Goal: Task Accomplishment & Management: Manage account settings

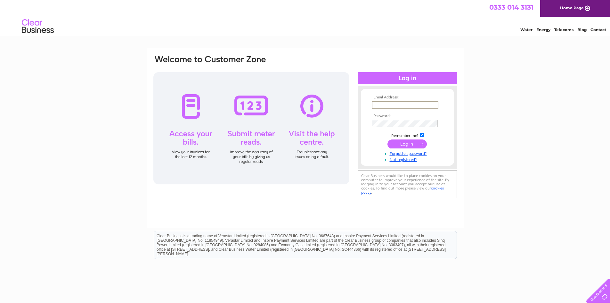
click at [421, 104] on input "text" at bounding box center [405, 105] width 67 height 8
type input "accounts@davidogilvie.com"
click at [388, 139] on input "submit" at bounding box center [407, 143] width 39 height 9
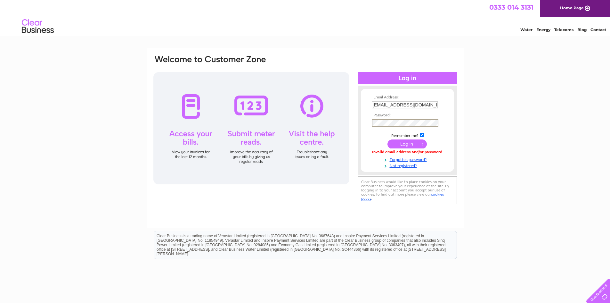
click at [388, 139] on input "submit" at bounding box center [407, 143] width 39 height 9
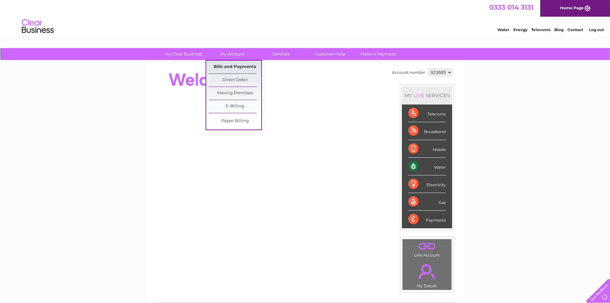
click at [236, 67] on link "Bills and Payments" at bounding box center [235, 67] width 53 height 13
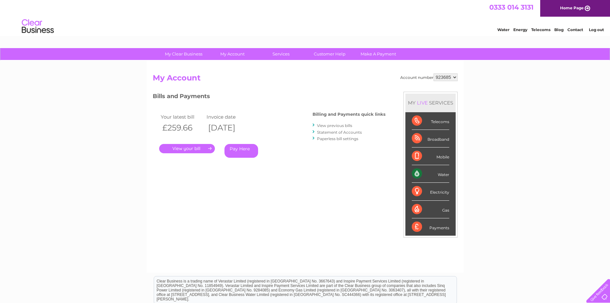
click at [185, 149] on link "." at bounding box center [187, 148] width 56 height 9
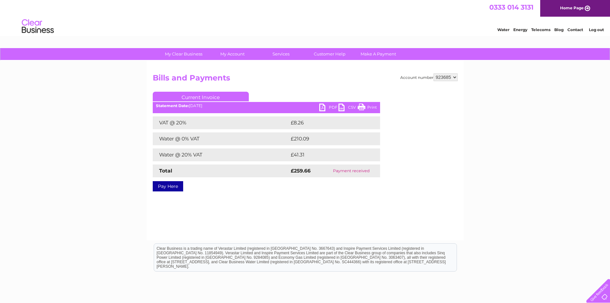
click at [327, 106] on link "PDF" at bounding box center [328, 107] width 19 height 9
